Goal: Task Accomplishment & Management: Manage account settings

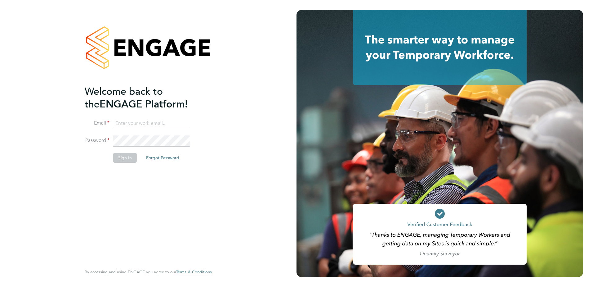
type input "Dave.Spiller@vistry.co.uk"
click at [129, 159] on button "Sign In" at bounding box center [125, 158] width 24 height 10
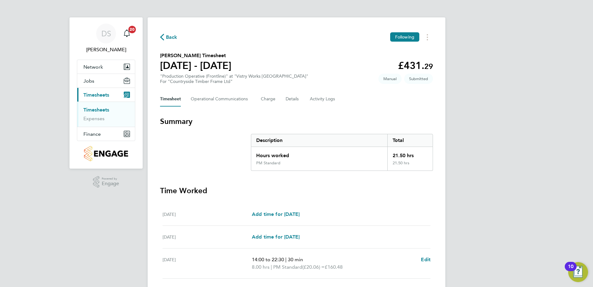
click at [168, 38] on span "Back" at bounding box center [171, 37] width 11 height 7
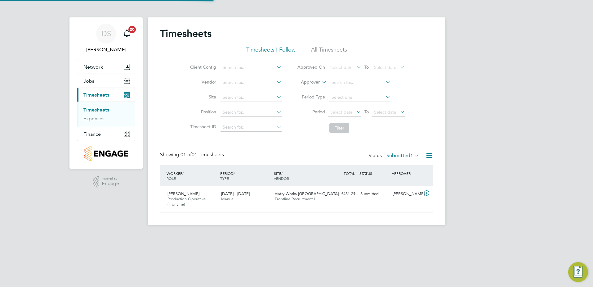
scroll to position [16, 54]
click at [428, 192] on icon at bounding box center [427, 192] width 8 height 5
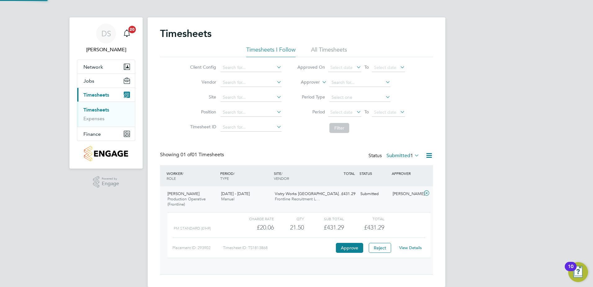
scroll to position [11, 60]
click at [351, 248] on button "Approve" at bounding box center [349, 248] width 27 height 10
click at [346, 248] on button "Approve" at bounding box center [349, 248] width 27 height 10
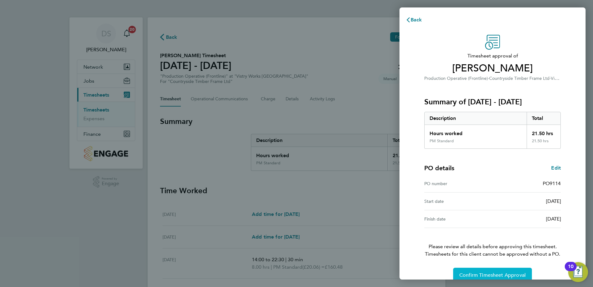
click at [510, 273] on span "Confirm Timesheet Approval" at bounding box center [492, 275] width 66 height 6
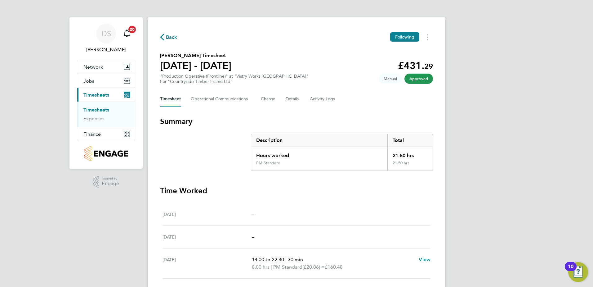
click at [168, 39] on span "Back" at bounding box center [171, 37] width 11 height 7
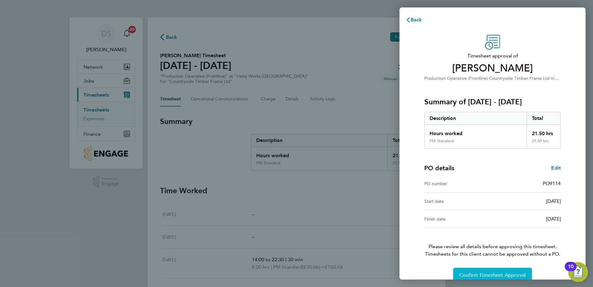
click at [501, 271] on button "Confirm Timesheet Approval" at bounding box center [492, 274] width 79 height 15
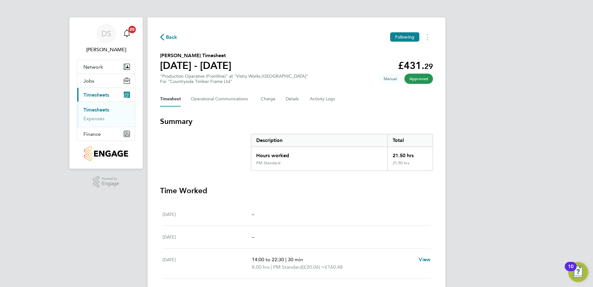
click at [171, 37] on span "Back" at bounding box center [171, 37] width 11 height 7
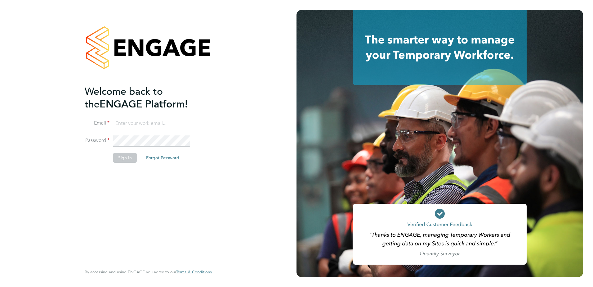
type input "Dave.Spiller@vistry.co.uk"
click at [132, 161] on button "Sign In" at bounding box center [125, 158] width 24 height 10
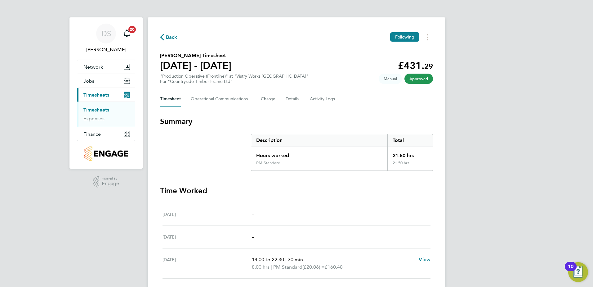
click at [171, 36] on span "Back" at bounding box center [171, 37] width 11 height 7
